Goal: Task Accomplishment & Management: Complete application form

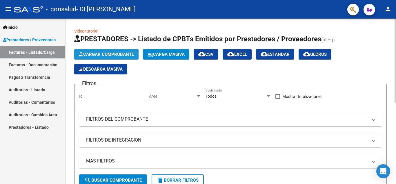
click at [121, 51] on button "Cargar Comprobante" at bounding box center [106, 54] width 64 height 10
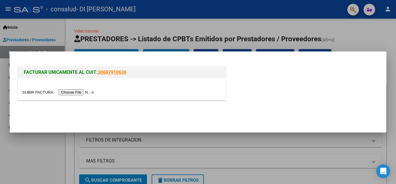
click at [70, 93] on input "file" at bounding box center [58, 92] width 73 height 6
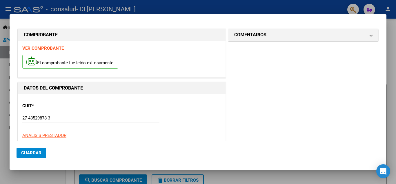
scroll to position [58, 0]
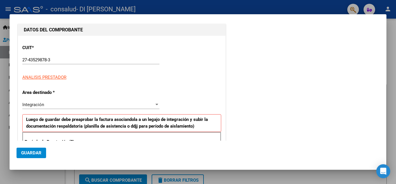
click at [36, 132] on div "Período de Prestación (Ej: 202505 para [DATE]) Ingrese el Período de Prestación…" at bounding box center [121, 152] width 199 height 41
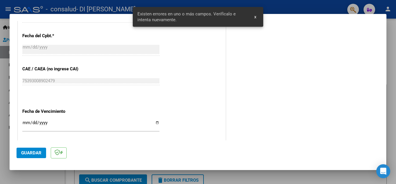
scroll to position [406, 0]
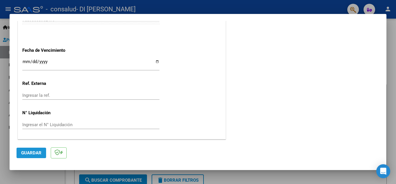
click at [26, 154] on span "Guardar" at bounding box center [31, 152] width 20 height 5
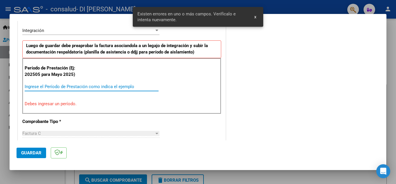
click at [82, 88] on input "Ingrese el Período de Prestación como indica el ejemplo" at bounding box center [92, 86] width 134 height 5
type input "-2"
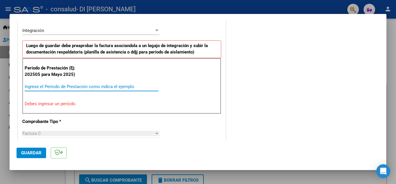
type input "-1"
type input "-2"
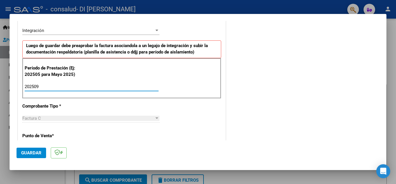
type input "202509"
click at [29, 153] on span "Guardar" at bounding box center [31, 152] width 20 height 5
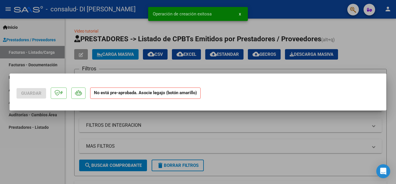
scroll to position [0, 0]
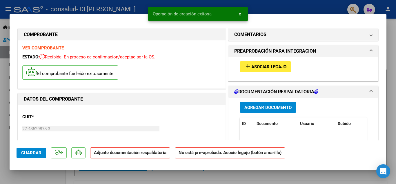
click at [270, 66] on span "Asociar Legajo" at bounding box center [269, 66] width 35 height 5
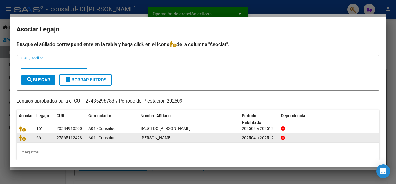
click at [86, 134] on datatable-body-cell "A01 - Consalud" at bounding box center [112, 137] width 52 height 9
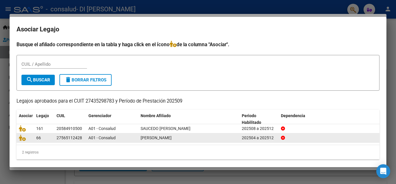
click at [56, 142] on datatable-body-cell "27565112428" at bounding box center [70, 137] width 32 height 9
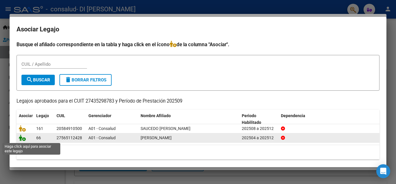
click at [22, 138] on icon at bounding box center [22, 137] width 7 height 6
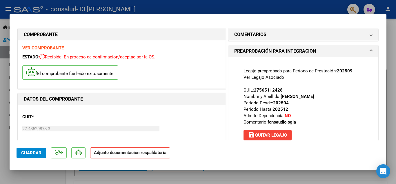
scroll to position [87, 0]
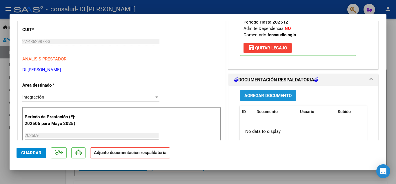
click at [272, 92] on button "Agregar Documento" at bounding box center [268, 95] width 57 height 11
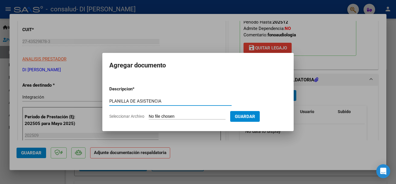
type input "PLANILLA DE ASISTENCIA"
click at [159, 117] on input "Seleccionar Archivo" at bounding box center [187, 117] width 77 height 6
type input "C:\fakepath\PLANILLA ALMA [DATE].pdf"
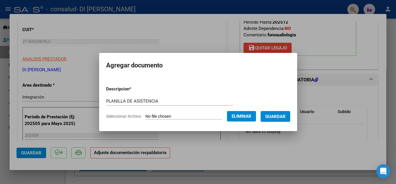
click at [278, 112] on button "Guardar" at bounding box center [276, 116] width 30 height 11
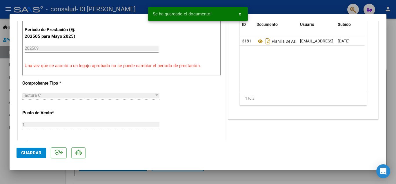
scroll to position [232, 0]
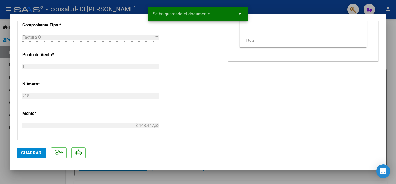
click at [39, 152] on span "Guardar" at bounding box center [31, 152] width 20 height 5
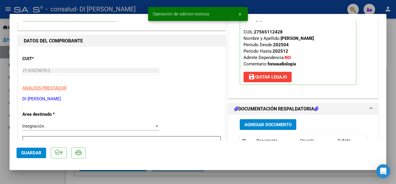
scroll to position [0, 0]
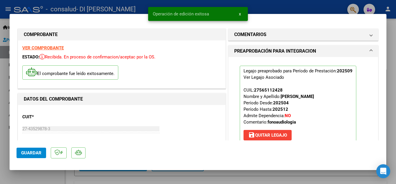
click at [268, 2] on div at bounding box center [198, 92] width 396 height 184
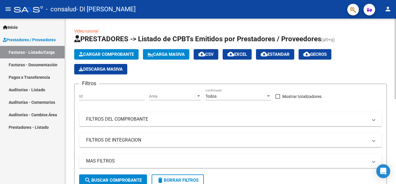
click at [107, 50] on button "Cargar Comprobante" at bounding box center [106, 54] width 64 height 10
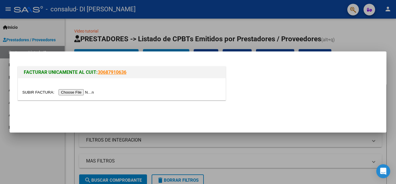
click at [74, 89] on div at bounding box center [121, 92] width 199 height 7
click at [77, 94] on input "file" at bounding box center [58, 92] width 73 height 6
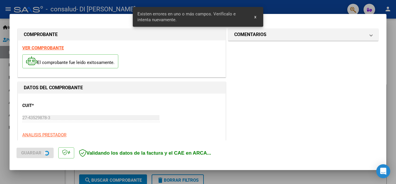
scroll to position [142, 0]
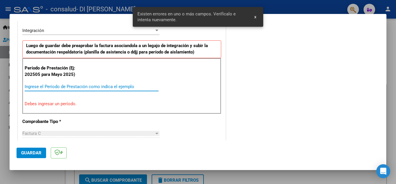
click at [120, 85] on input "Ingrese el Período de Prestación como indica el ejemplo" at bounding box center [92, 86] width 134 height 5
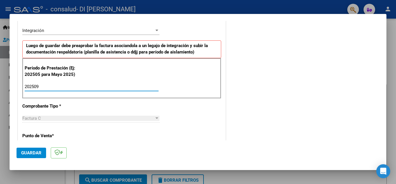
type input "202509"
click at [18, 155] on button "Guardar" at bounding box center [32, 152] width 30 height 10
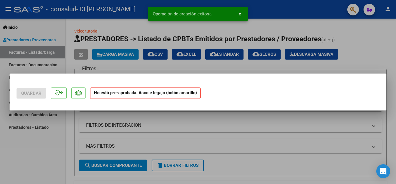
scroll to position [0, 0]
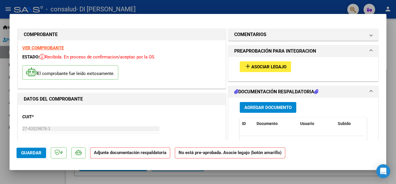
click at [274, 62] on button "add Asociar Legajo" at bounding box center [265, 66] width 51 height 11
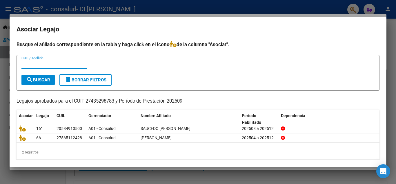
scroll to position [5, 0]
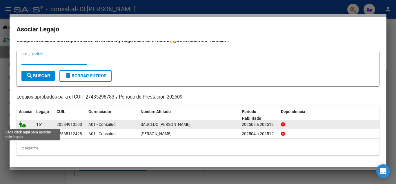
click at [20, 124] on icon at bounding box center [22, 124] width 7 height 6
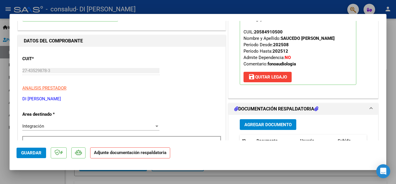
scroll to position [116, 0]
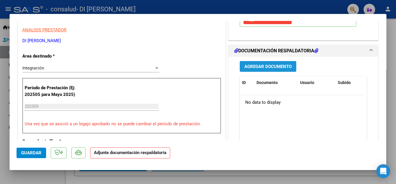
click at [274, 68] on span "Agregar Documento" at bounding box center [268, 66] width 47 height 5
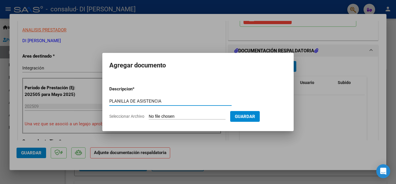
type input "PLANILLA DE ASISTENCIA"
click at [132, 116] on span "Seleccionar Archivo" at bounding box center [126, 116] width 35 height 5
click at [149, 116] on input "Seleccionar Archivo" at bounding box center [187, 117] width 77 height 6
type input "C:\fakepath\´PLANILLA THIAGO S [DATE].pdf"
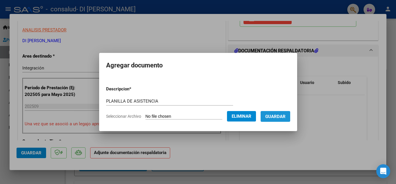
click at [278, 117] on span "Guardar" at bounding box center [275, 116] width 20 height 5
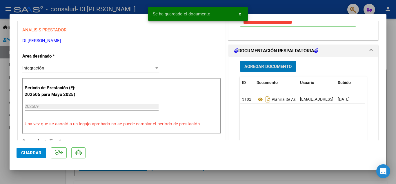
scroll to position [174, 0]
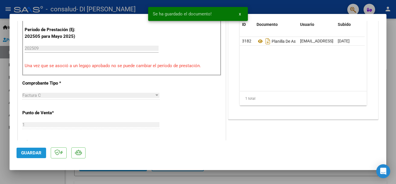
click at [37, 151] on span "Guardar" at bounding box center [31, 152] width 20 height 5
click at [303, 5] on div at bounding box center [198, 92] width 396 height 184
type input "$ 0,00"
